Goal: Task Accomplishment & Management: Manage account settings

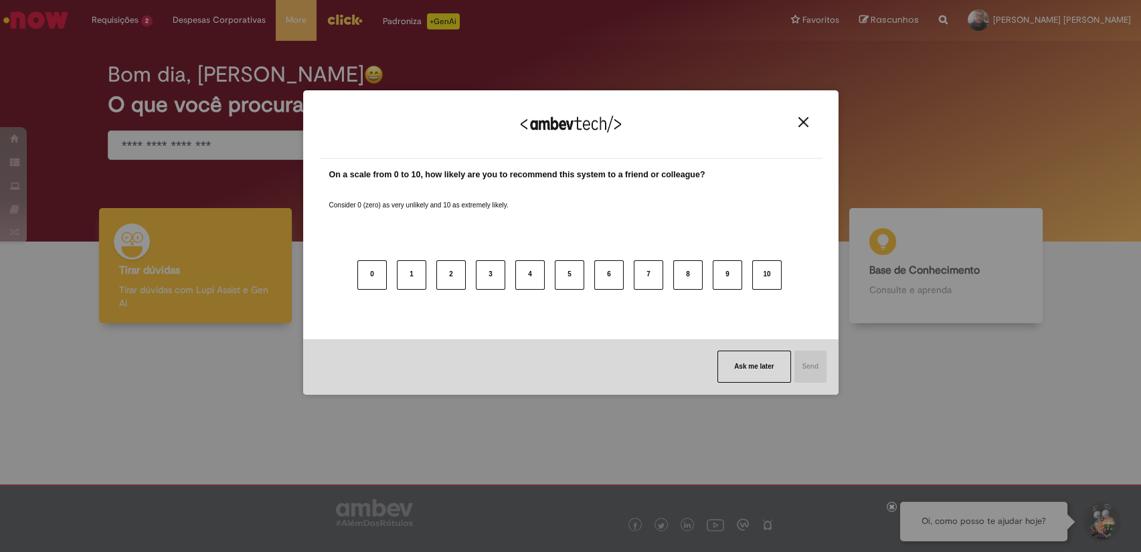
click at [803, 123] on img "Close" at bounding box center [804, 122] width 10 height 10
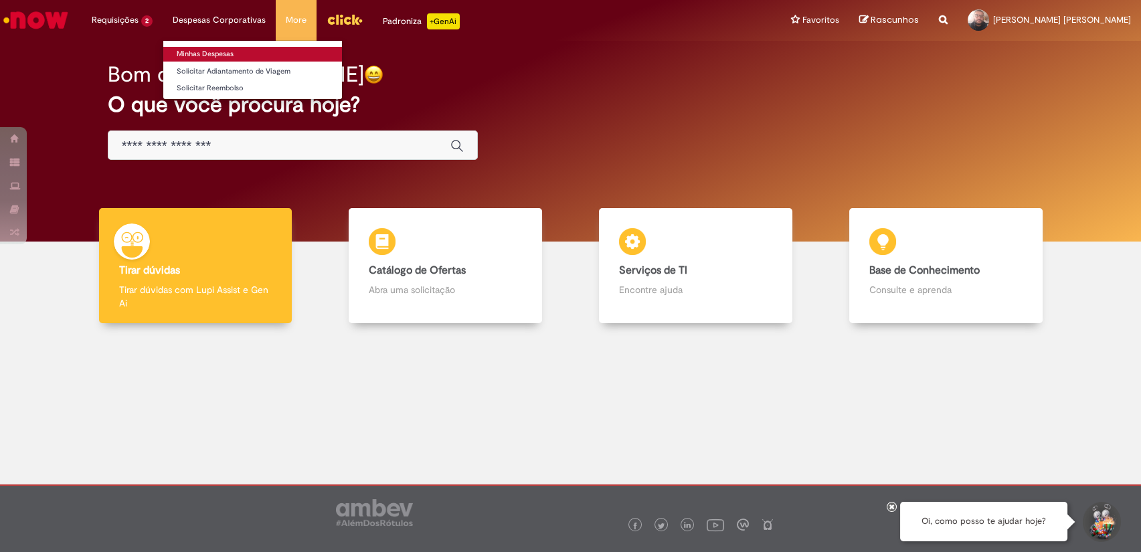
click at [218, 52] on link "Minhas Despesas" at bounding box center [252, 54] width 179 height 15
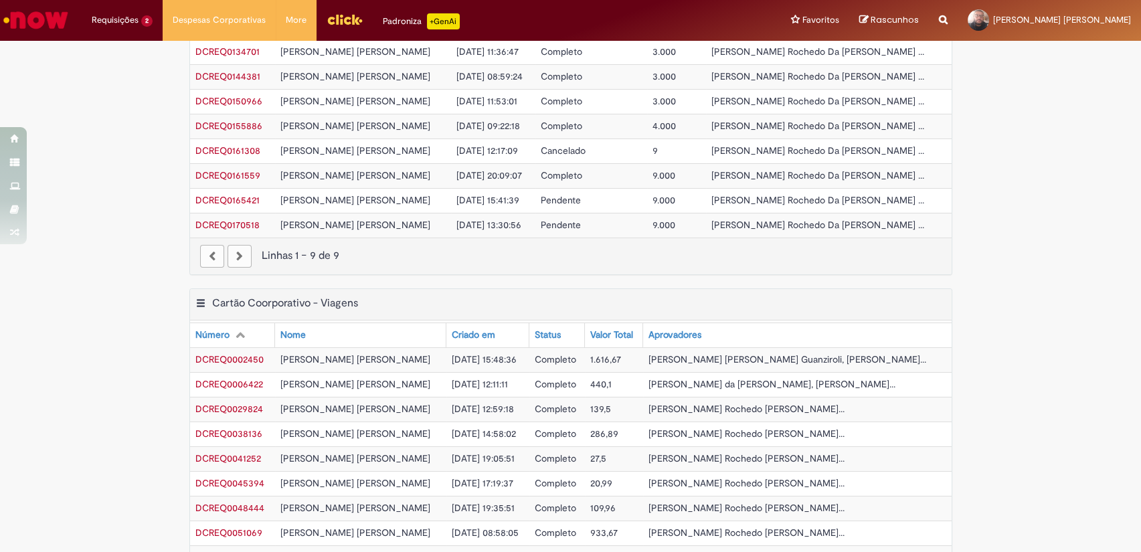
scroll to position [485, 0]
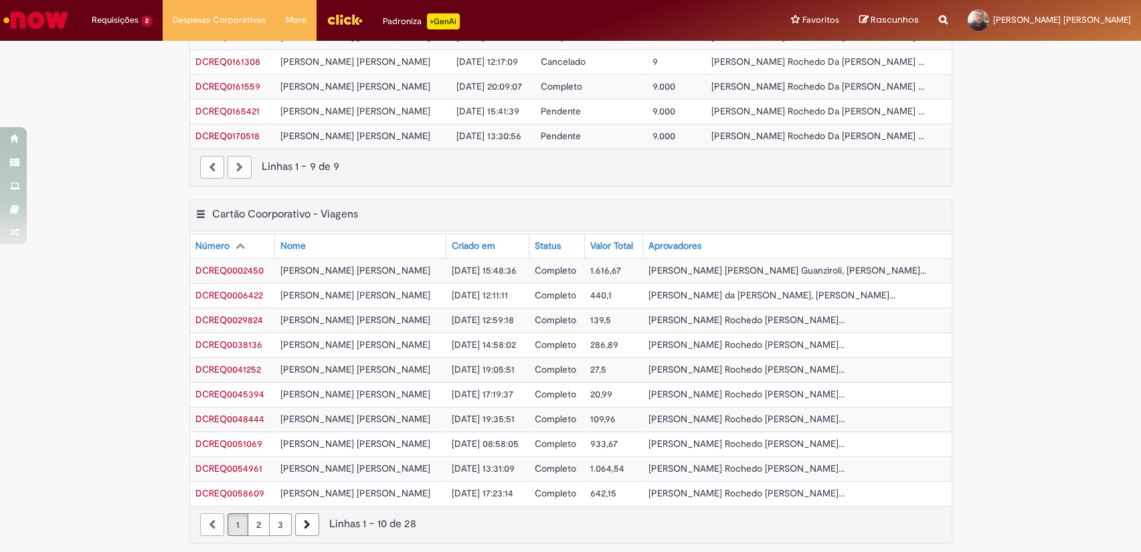
click at [259, 519] on link "2" at bounding box center [259, 524] width 22 height 23
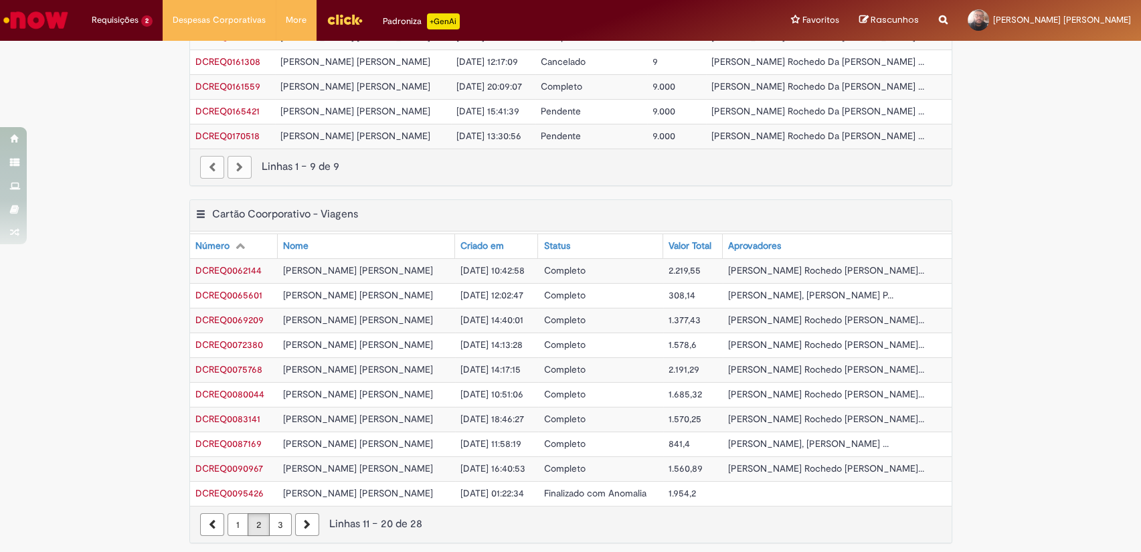
click at [231, 515] on link "1" at bounding box center [238, 524] width 21 height 23
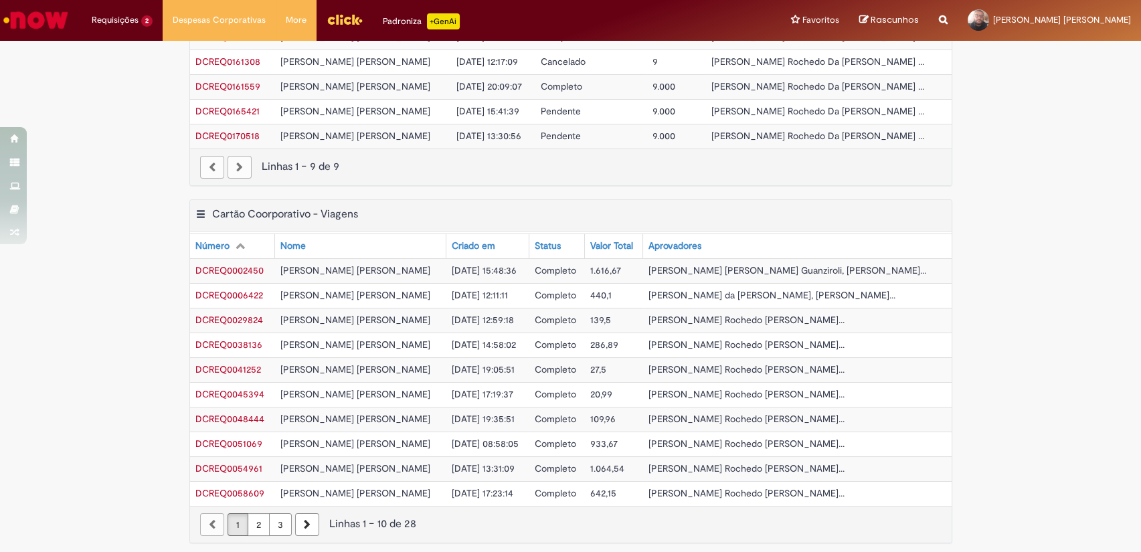
click at [254, 521] on link "2" at bounding box center [259, 524] width 22 height 23
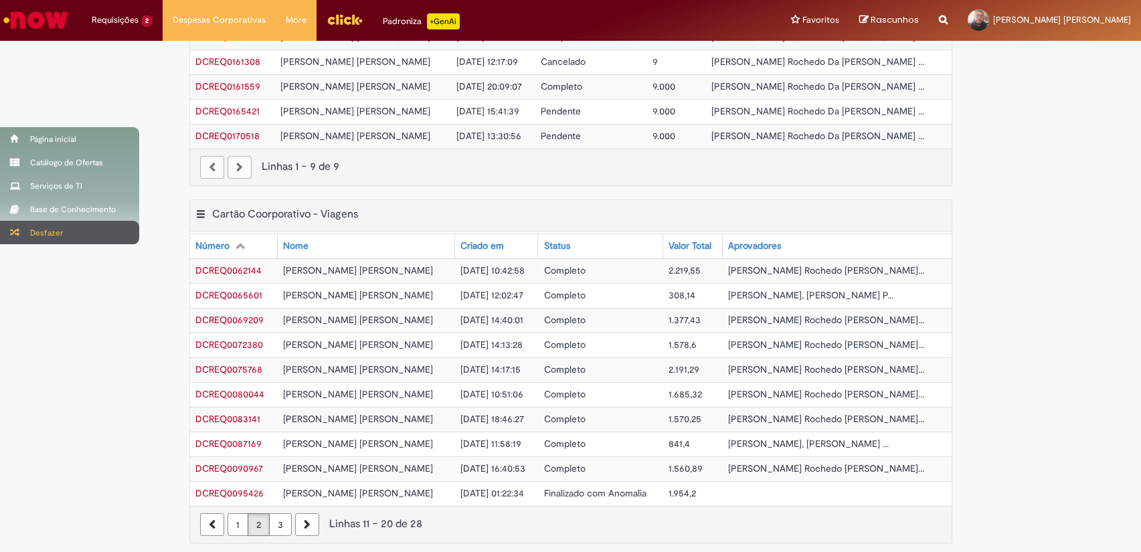
click at [31, 236] on div "Desfazer" at bounding box center [69, 232] width 139 height 23
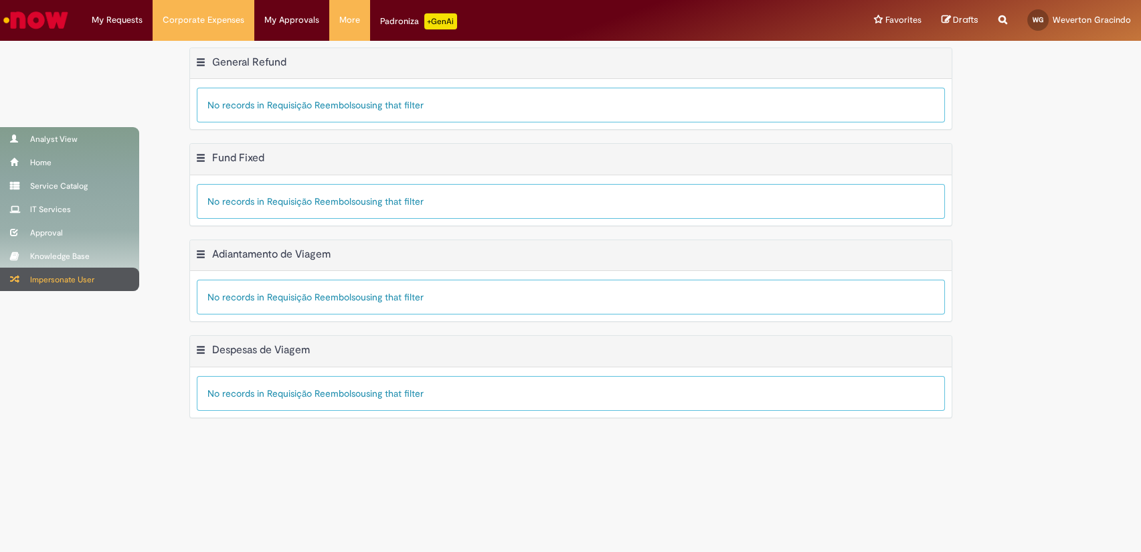
click at [21, 272] on div "Impersonate User" at bounding box center [69, 279] width 139 height 23
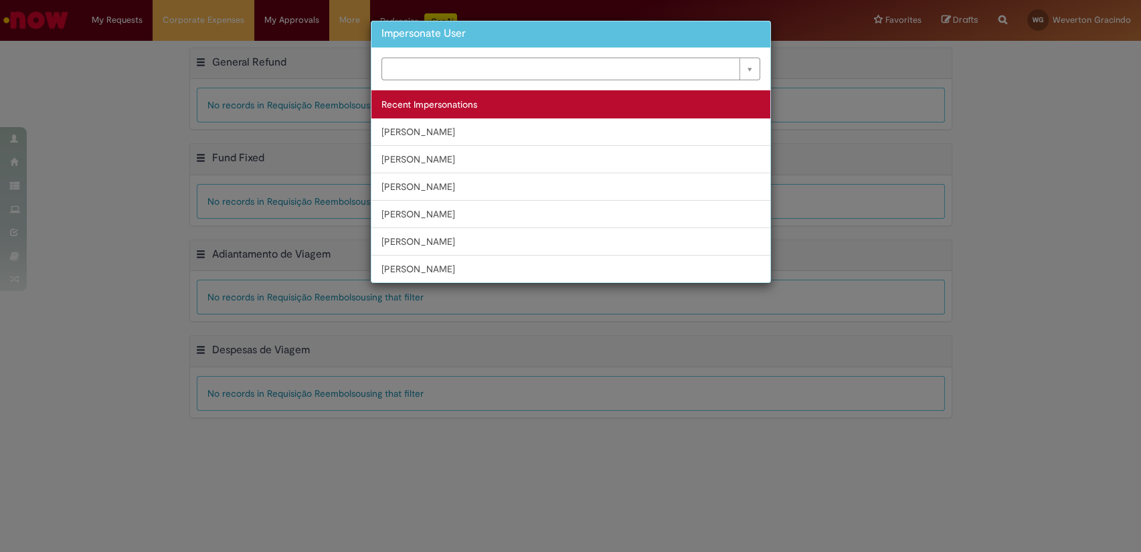
click at [415, 153] on link "Willian Moraes Silva De Almeida" at bounding box center [571, 159] width 399 height 28
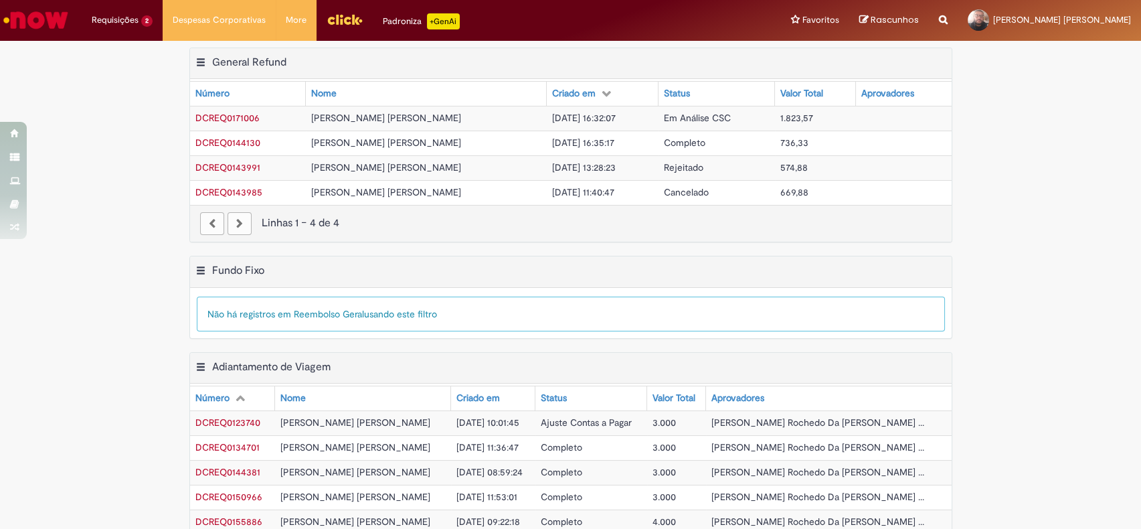
scroll to position [309, 0]
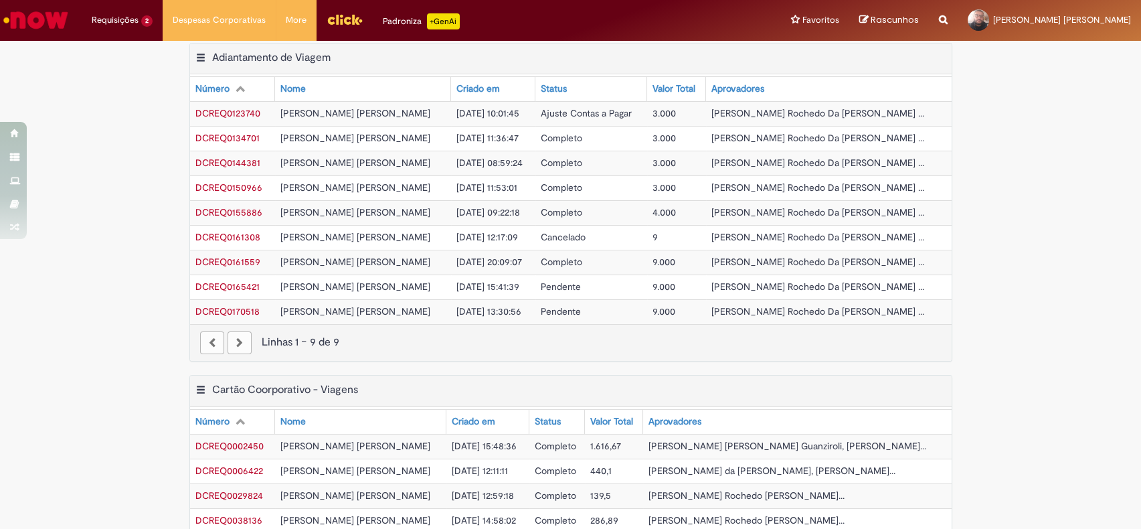
click at [228, 286] on span "DCREQ0165421" at bounding box center [227, 286] width 64 height 12
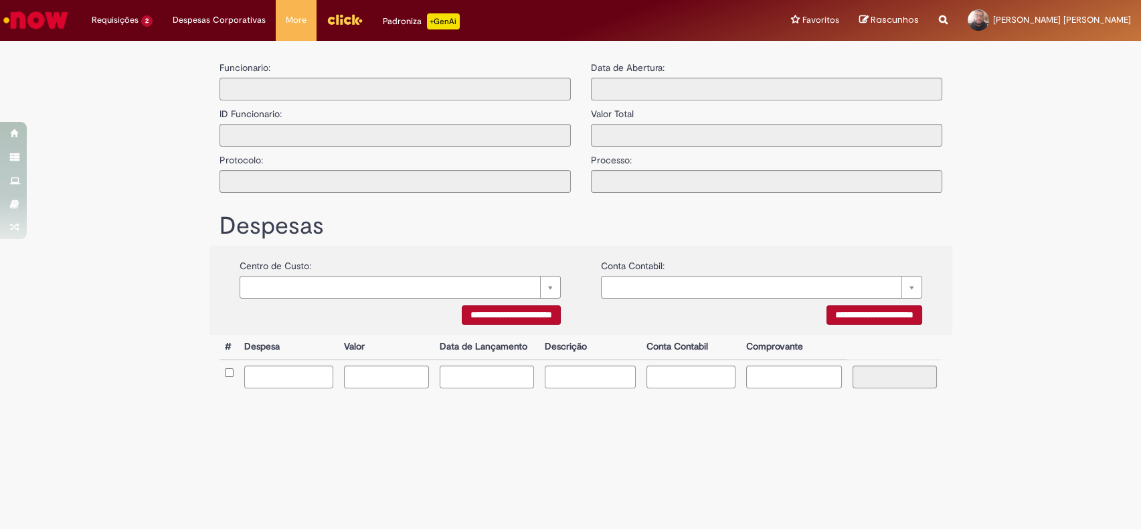
type input "**********"
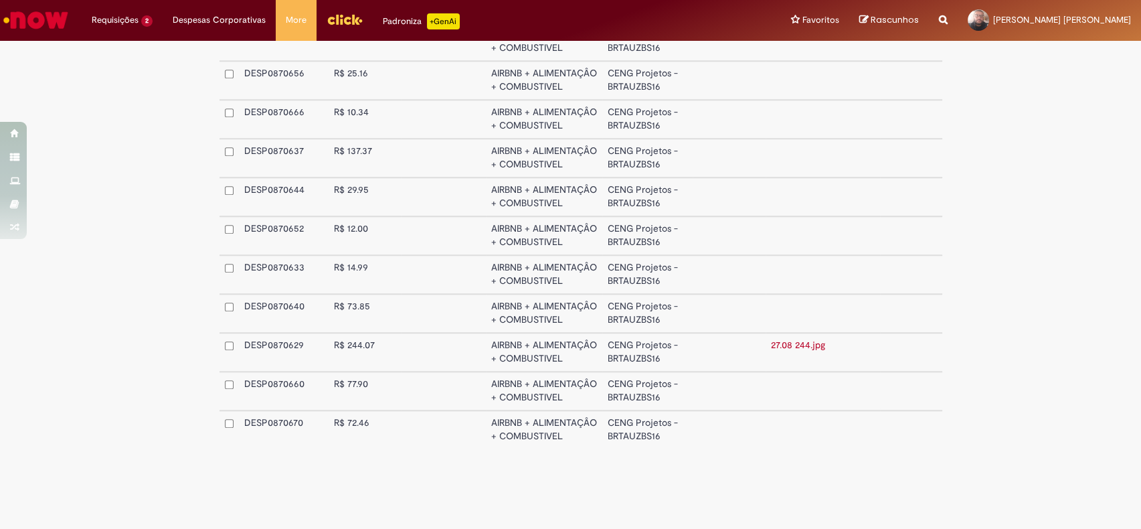
scroll to position [2939, 0]
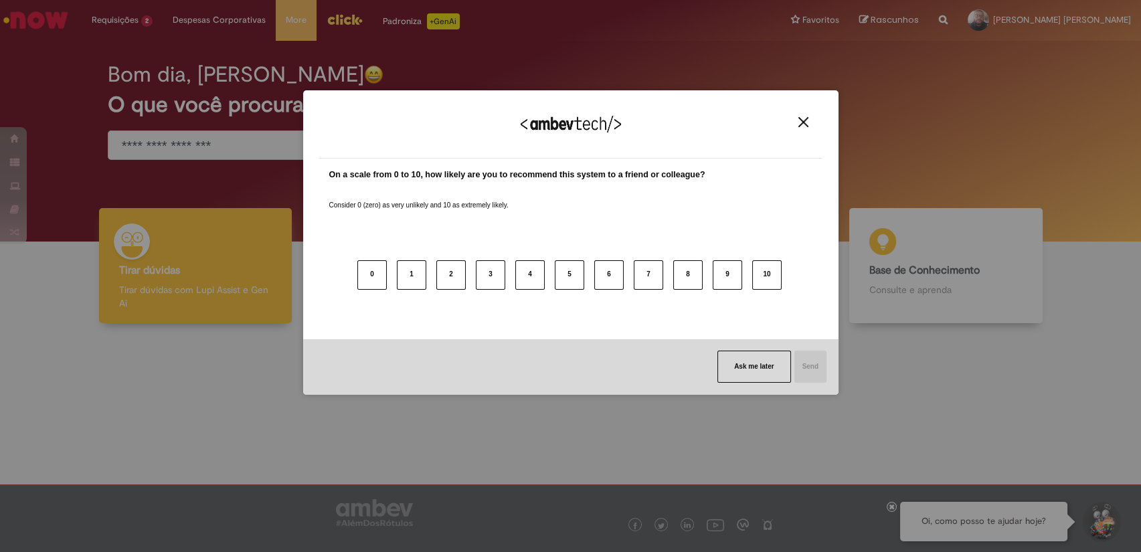
click at [800, 116] on button "Close" at bounding box center [804, 121] width 18 height 11
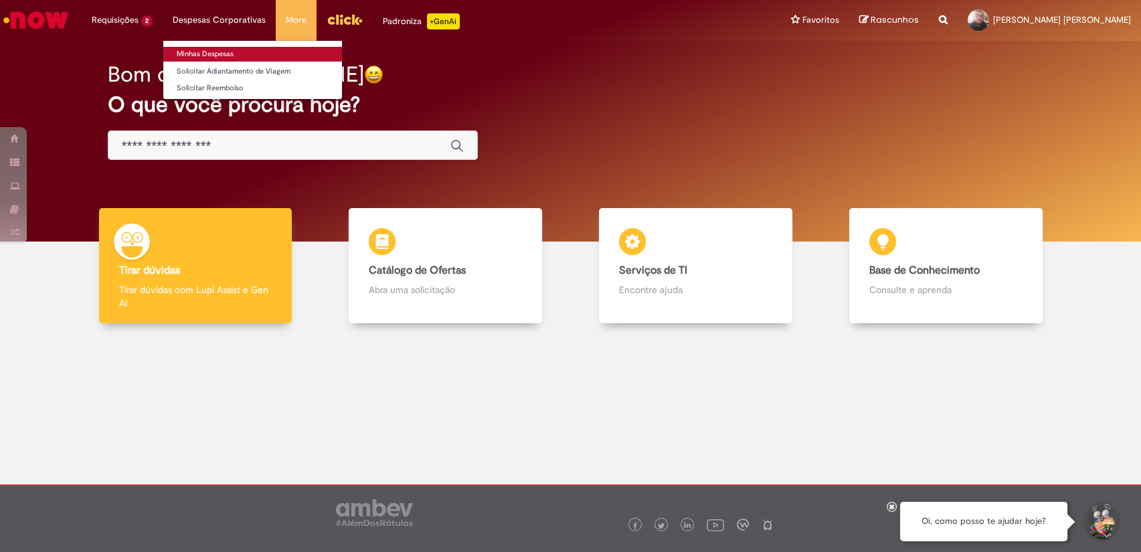
click at [212, 47] on link "Minhas Despesas" at bounding box center [252, 54] width 179 height 15
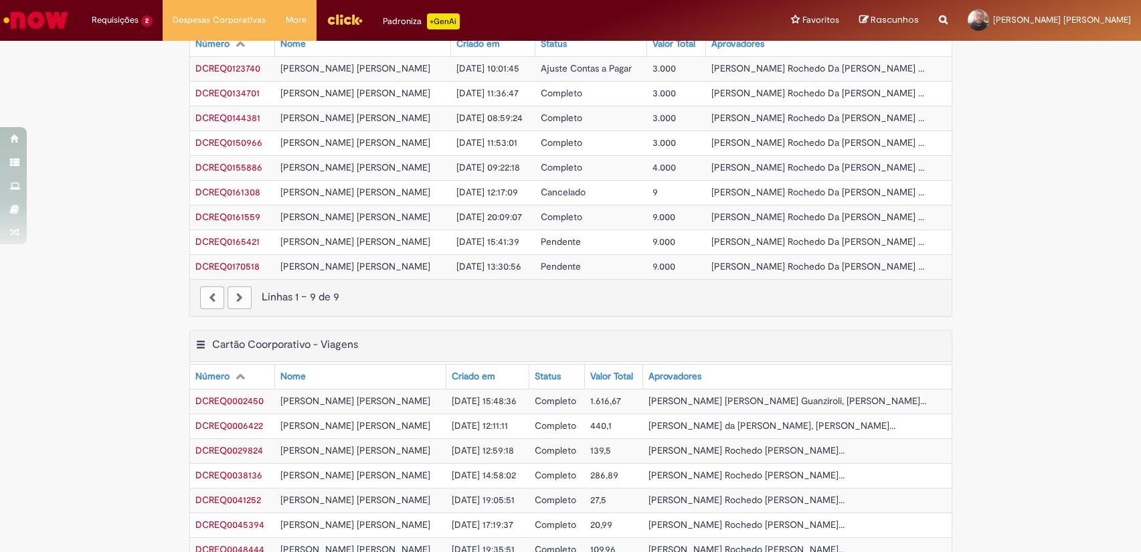
scroll to position [355, 0]
click at [242, 240] on span "DCREQ0165421" at bounding box center [227, 240] width 64 height 12
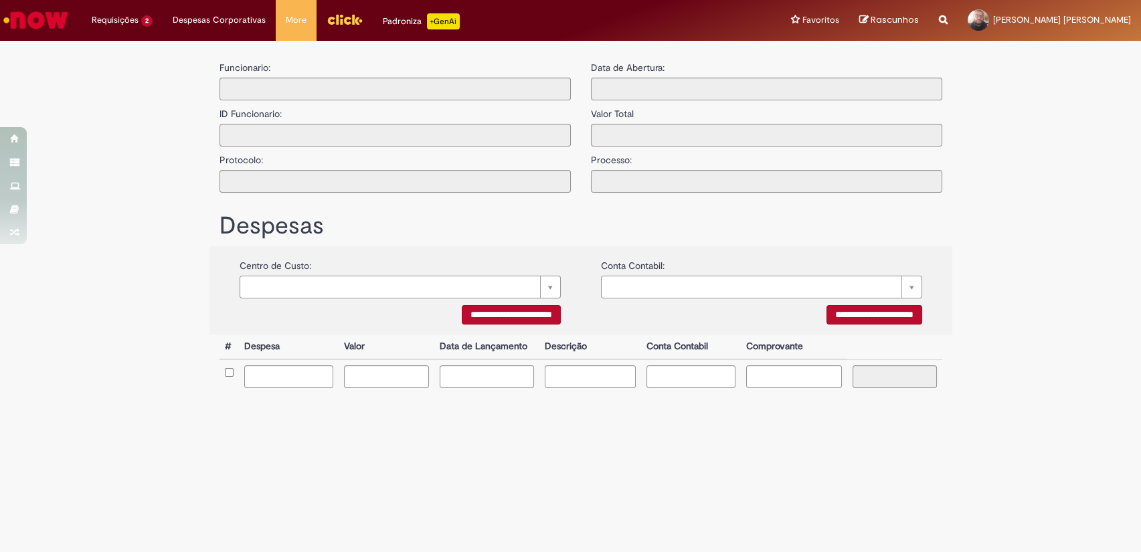
type input "**********"
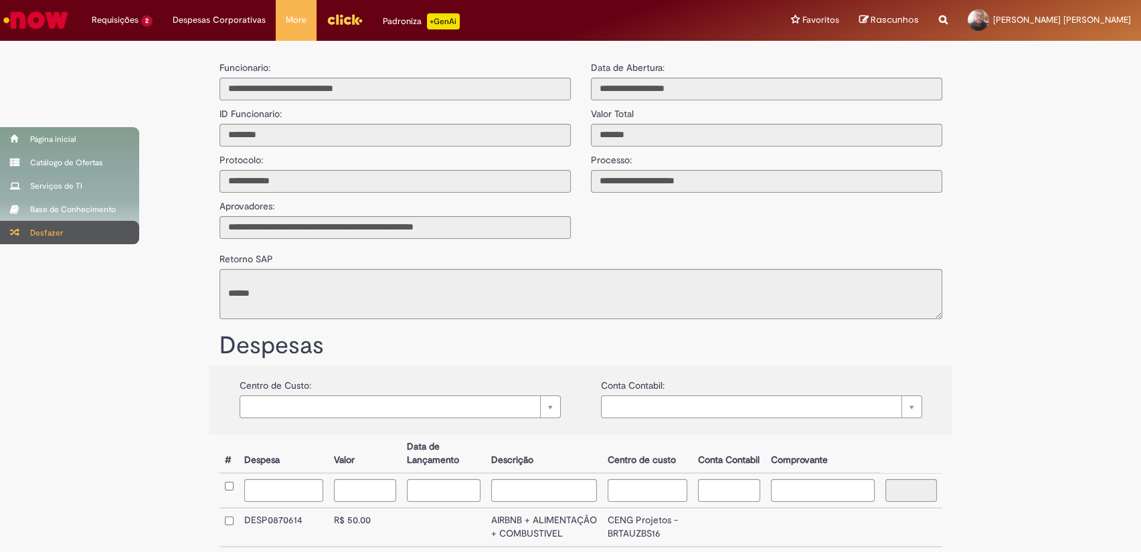
click at [33, 230] on div "Desfazer" at bounding box center [69, 232] width 139 height 23
